Goal: Task Accomplishment & Management: Manage account settings

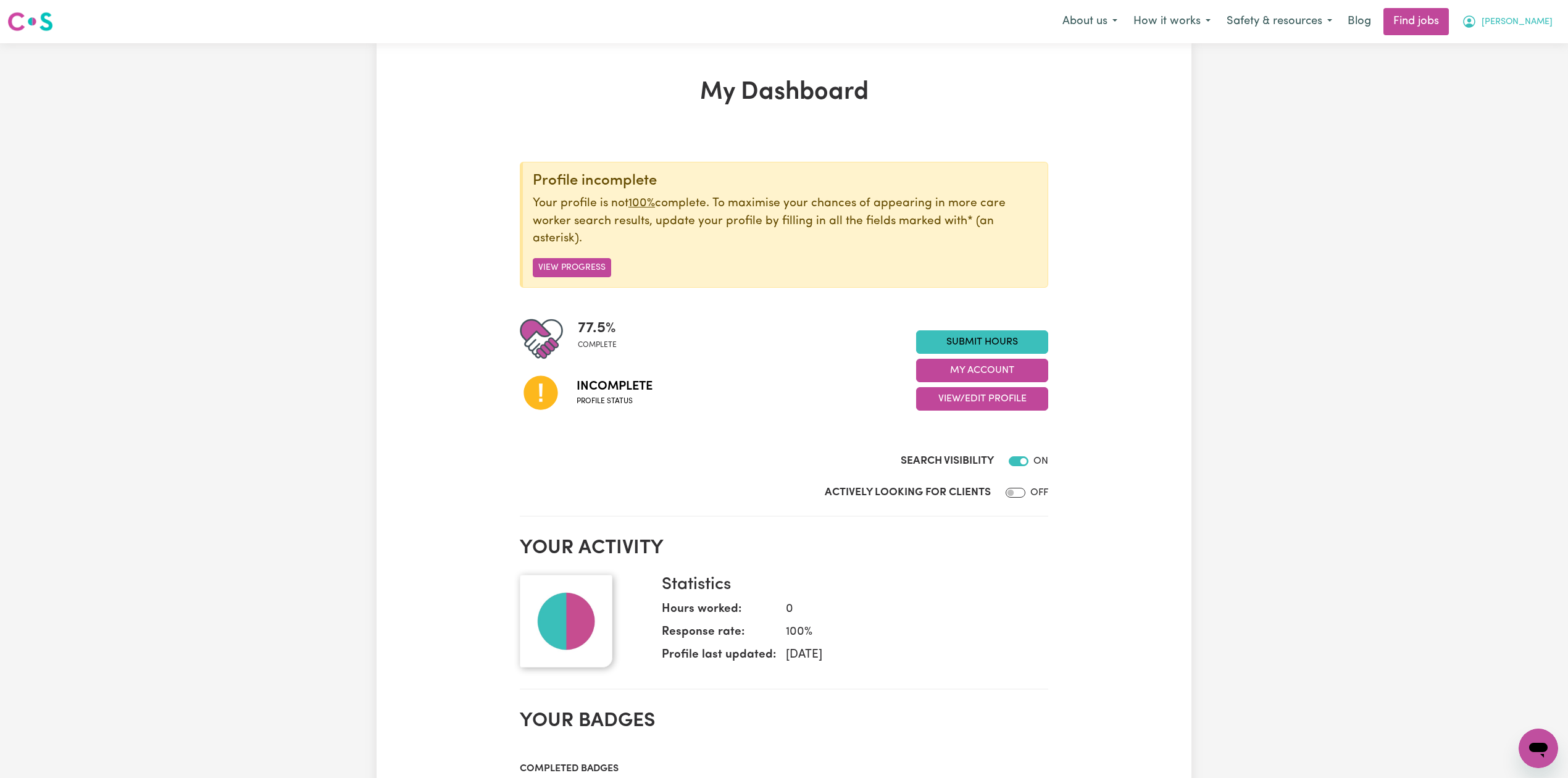
click at [1525, 24] on button "[PERSON_NAME]" at bounding box center [1507, 21] width 107 height 26
click at [1509, 97] on link "Logout" at bounding box center [1511, 94] width 98 height 24
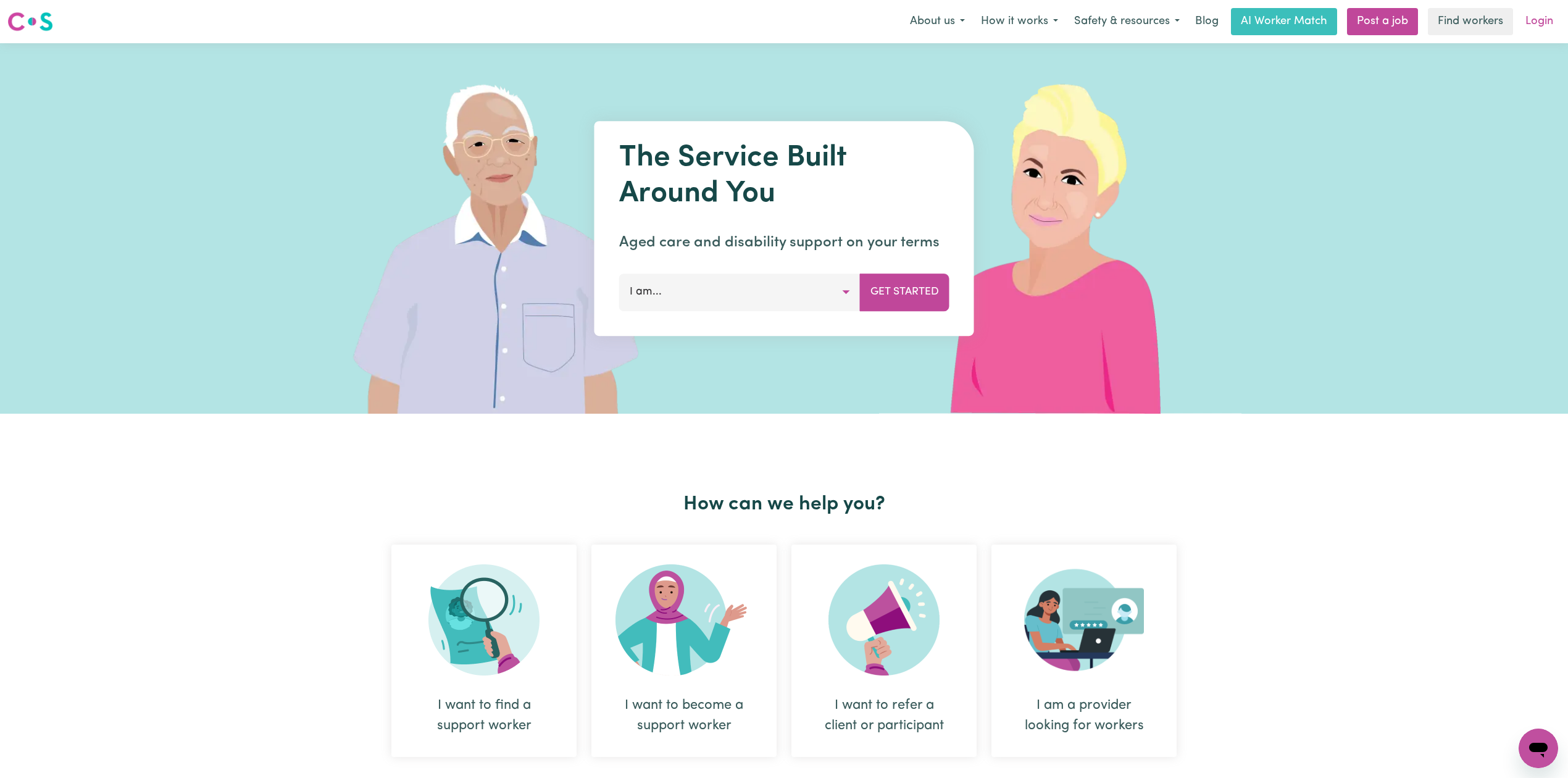
click at [1535, 16] on link "Login" at bounding box center [1540, 21] width 42 height 28
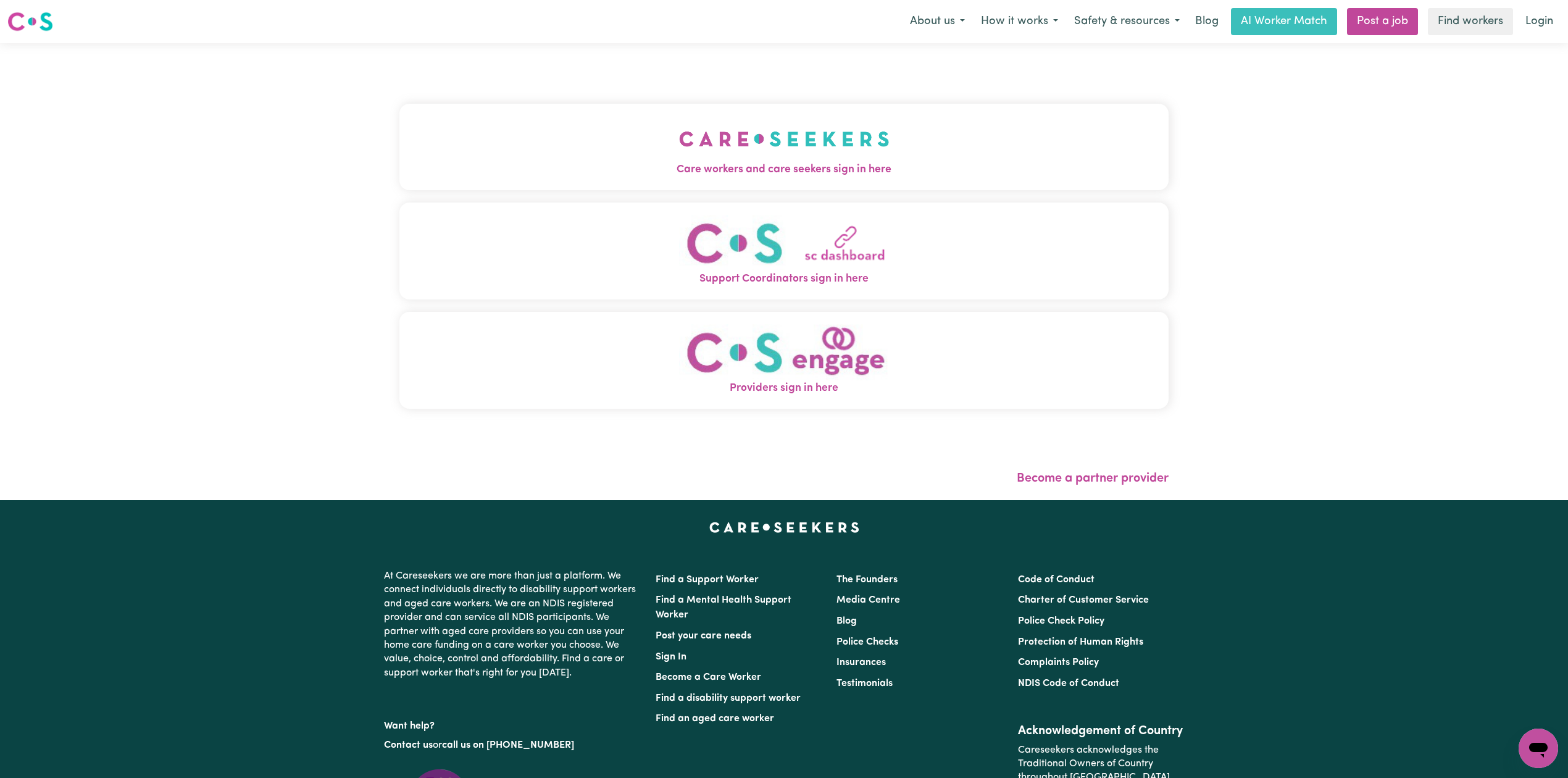
click at [870, 149] on button "Care workers and care seekers sign in here" at bounding box center [784, 147] width 769 height 87
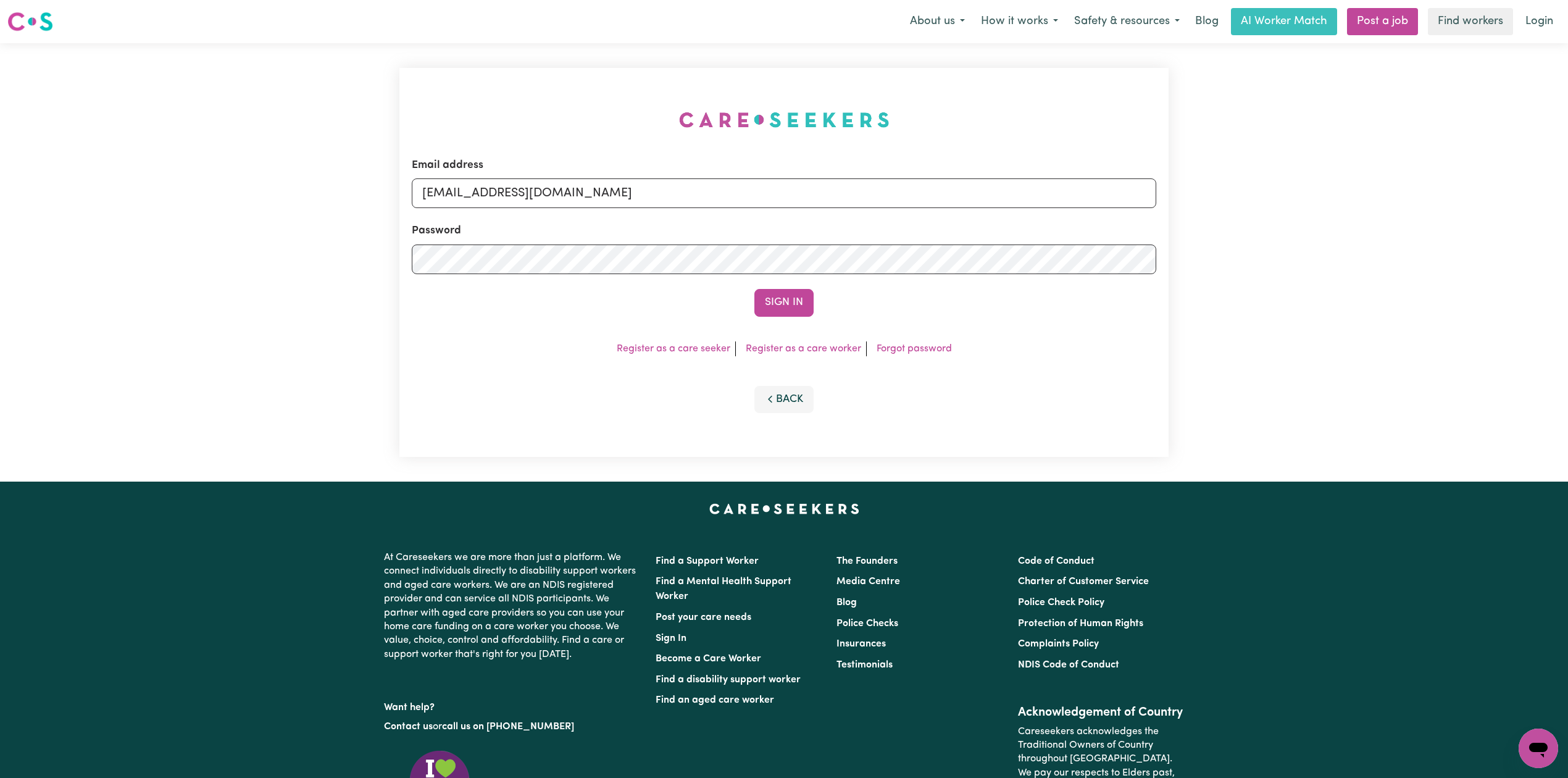
click at [573, 211] on form "Email address [EMAIL_ADDRESS][DOMAIN_NAME] Password Sign In" at bounding box center [784, 237] width 745 height 160
click at [602, 196] on input "[EMAIL_ADDRESS][DOMAIN_NAME]" at bounding box center [784, 194] width 745 height 30
drag, startPoint x: 487, startPoint y: 186, endPoint x: 823, endPoint y: 186, distance: 336.0
click at [823, 186] on input "Superuser~[EMAIL_ADDRESS][DOMAIN_NAME]" at bounding box center [784, 194] width 745 height 30
type input "Superuser~[EMAIL_ADDRESS][DOMAIN_NAME]"
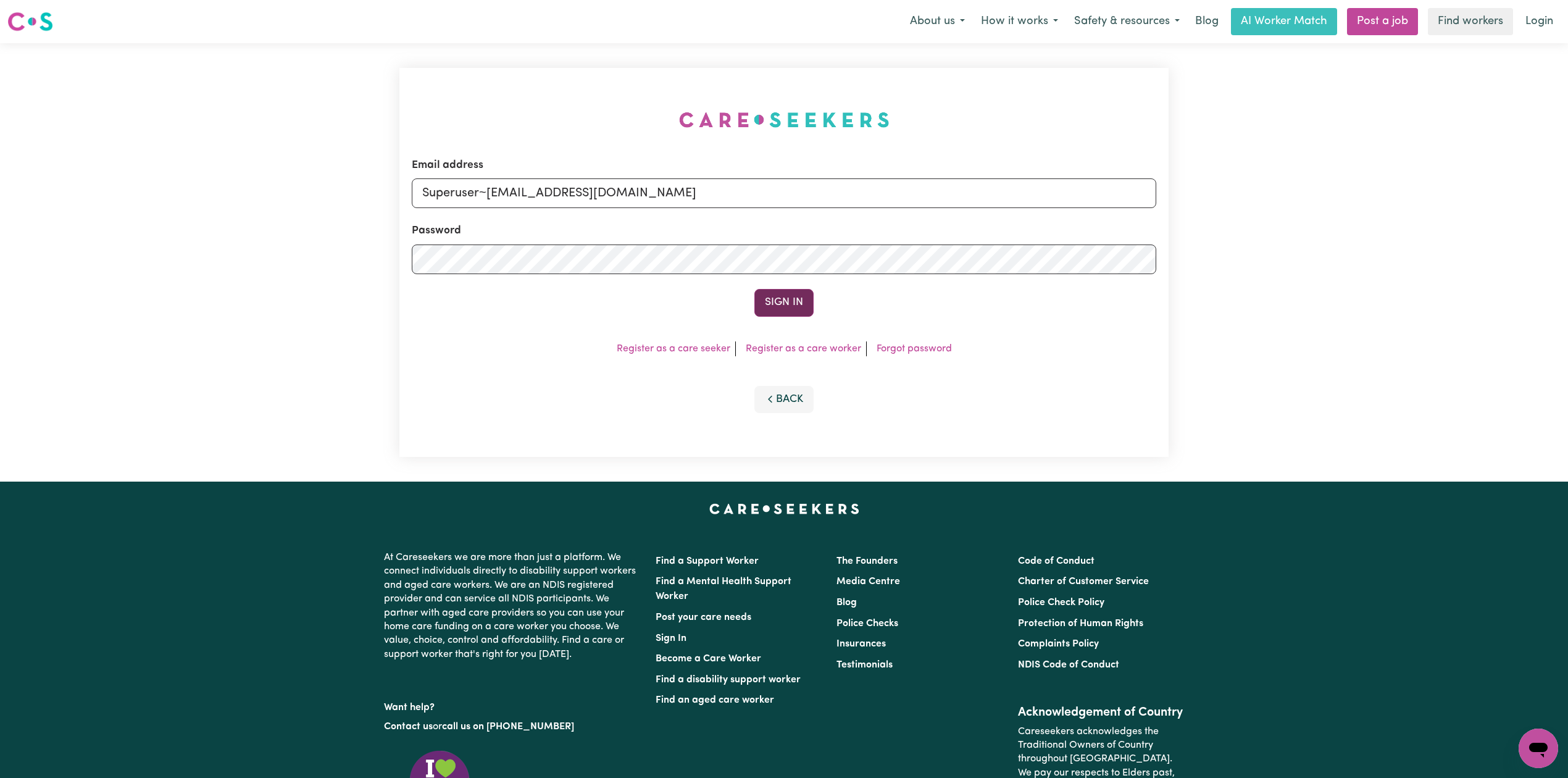
click at [786, 304] on button "Sign In" at bounding box center [783, 302] width 59 height 28
